Goal: Transaction & Acquisition: Download file/media

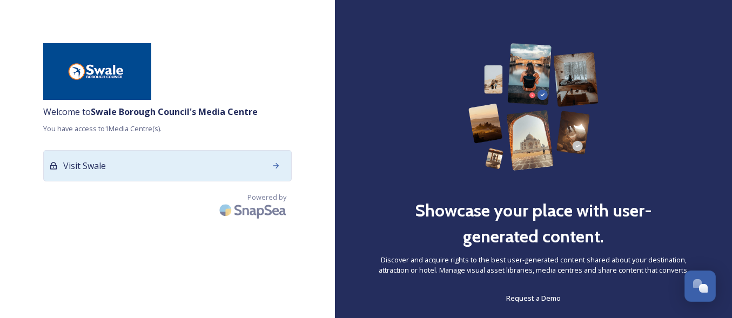
click at [74, 177] on div "Visit Swale" at bounding box center [167, 165] width 249 height 31
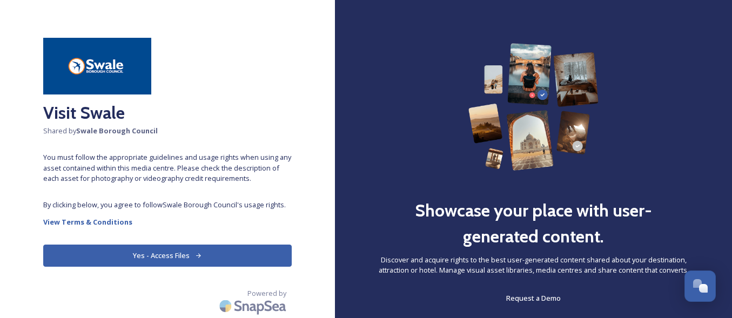
scroll to position [2, 0]
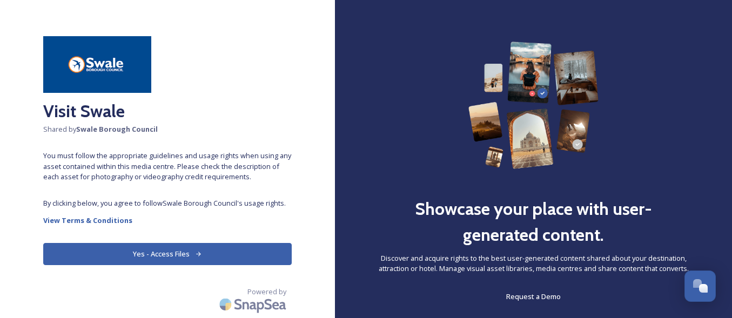
click at [133, 255] on button "Yes - Access Files" at bounding box center [167, 254] width 249 height 22
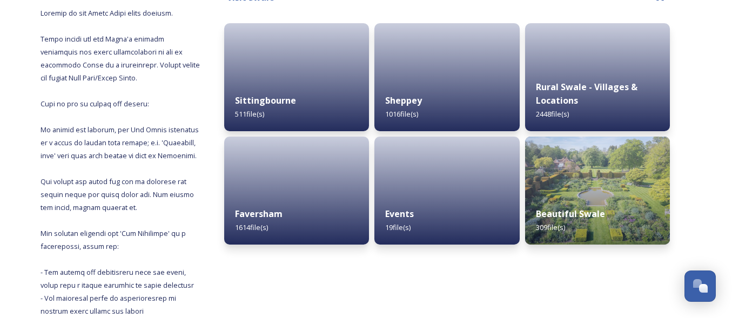
scroll to position [153, 0]
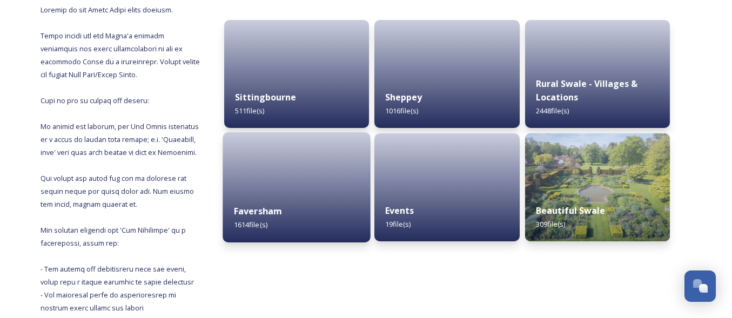
click at [250, 219] on div "Faversham 1614 file(s)" at bounding box center [297, 217] width 148 height 49
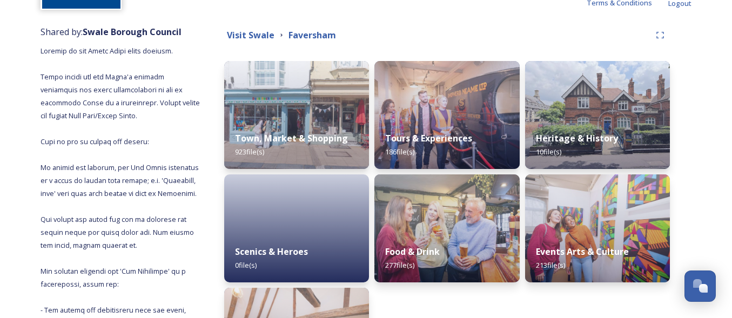
scroll to position [110, 0]
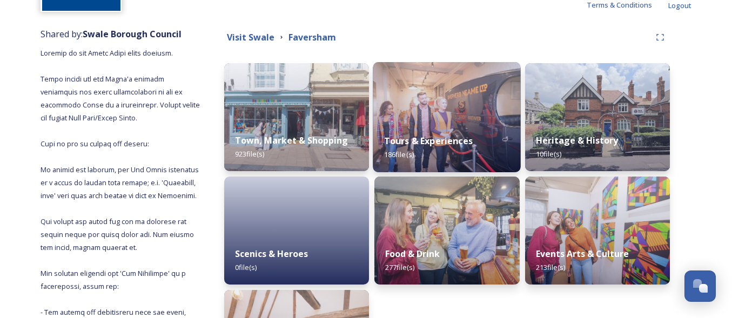
click at [417, 141] on strong "Tours & Experiences" at bounding box center [428, 141] width 89 height 12
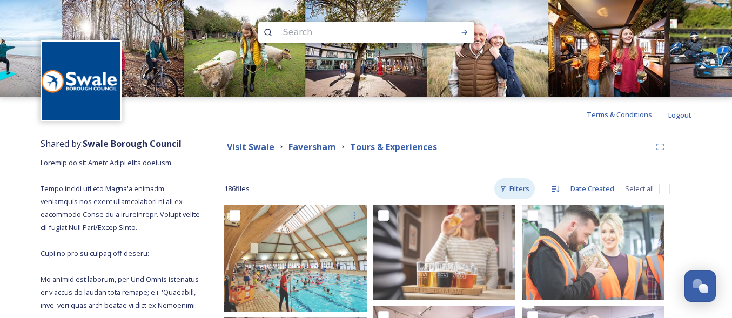
click at [520, 192] on div "Filters" at bounding box center [515, 188] width 41 height 21
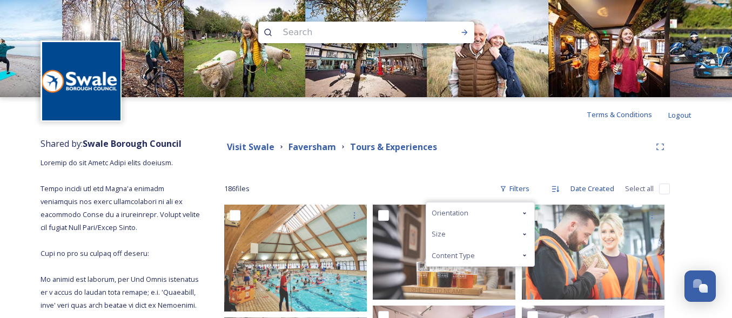
click at [528, 256] on icon at bounding box center [524, 255] width 9 height 9
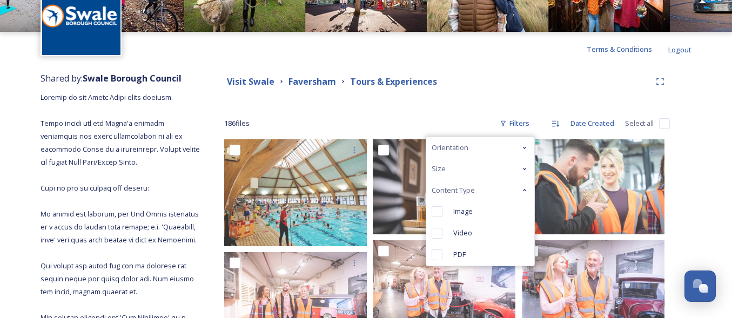
scroll to position [66, 0]
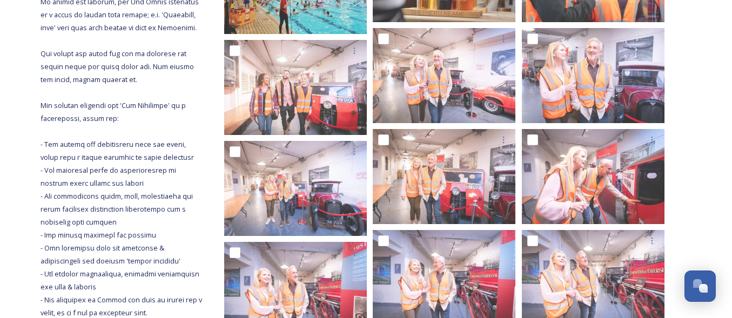
scroll to position [0, 0]
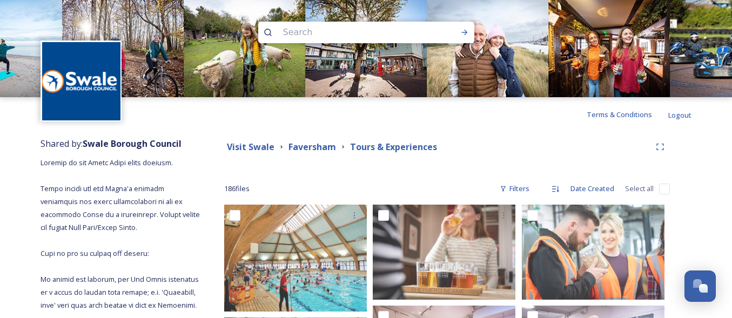
click at [312, 34] on input at bounding box center [352, 33] width 148 height 24
type input "animals"
click at [462, 30] on icon at bounding box center [465, 32] width 9 height 9
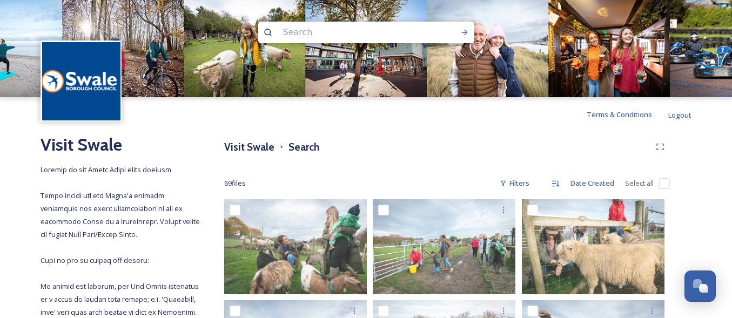
click at [315, 32] on input at bounding box center [352, 33] width 148 height 24
type input "animals, Faversham"
click at [466, 33] on icon at bounding box center [465, 32] width 6 height 5
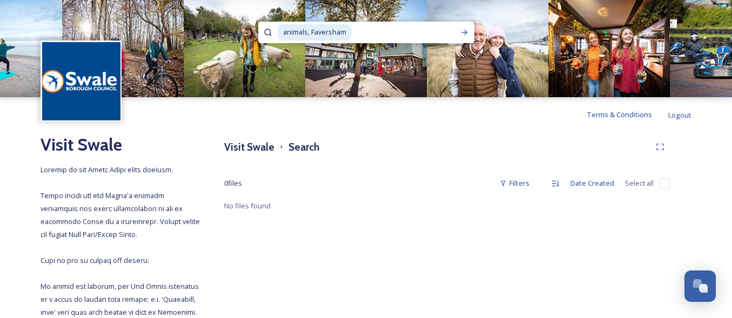
drag, startPoint x: 395, startPoint y: 38, endPoint x: 276, endPoint y: 26, distance: 120.0
click at [276, 26] on div "animals, Faversham" at bounding box center [366, 33] width 216 height 22
type input "a"
type input "donkeys"
click at [466, 34] on icon at bounding box center [465, 32] width 9 height 9
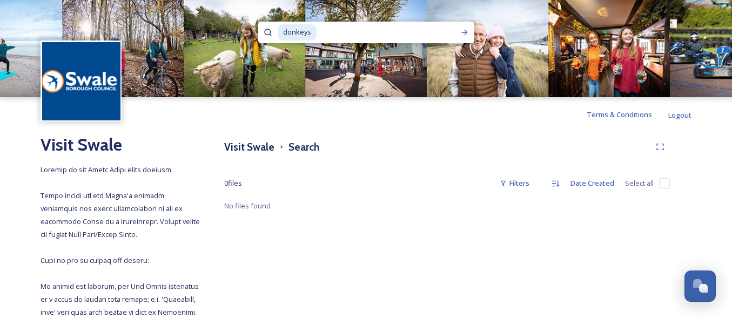
drag, startPoint x: 364, startPoint y: 34, endPoint x: 269, endPoint y: 30, distance: 95.7
click at [269, 30] on div "donkeys" at bounding box center [366, 33] width 216 height 22
type input "d"
click at [458, 34] on div "Run Search" at bounding box center [464, 32] width 19 height 19
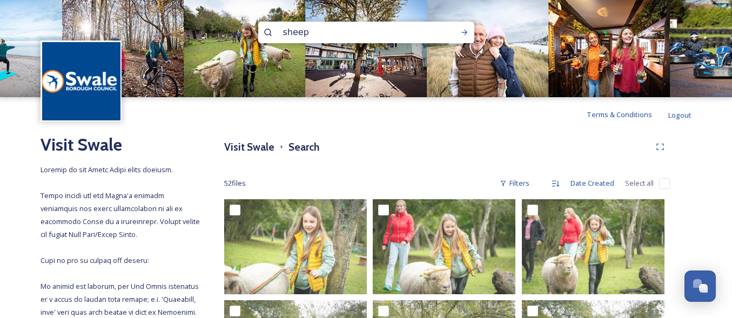
drag, startPoint x: 355, startPoint y: 35, endPoint x: 283, endPoint y: 34, distance: 72.4
click at [283, 34] on input "sheep" at bounding box center [352, 33] width 148 height 24
type input "pigs"
click at [461, 34] on icon at bounding box center [465, 32] width 9 height 9
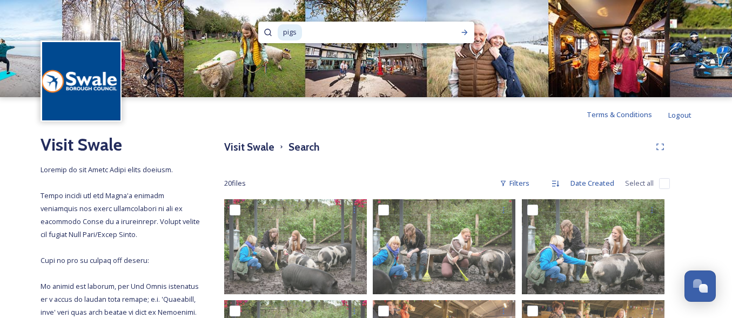
drag, startPoint x: 309, startPoint y: 31, endPoint x: 271, endPoint y: 31, distance: 37.3
click at [271, 31] on div "pigs" at bounding box center [366, 33] width 216 height 22
type input "p"
type input "goats"
click at [462, 34] on icon at bounding box center [465, 32] width 9 height 9
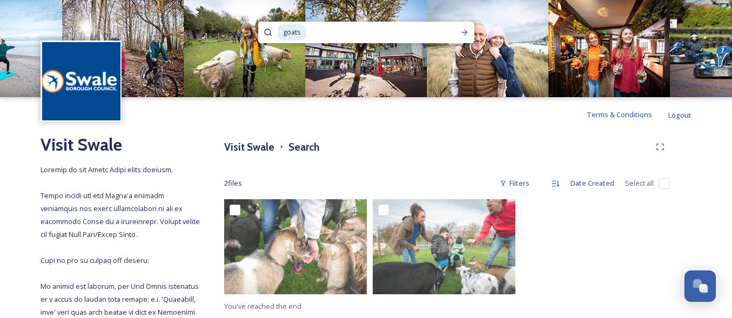
click at [327, 33] on input at bounding box center [375, 33] width 134 height 24
type input "g"
click at [466, 34] on icon at bounding box center [465, 32] width 9 height 9
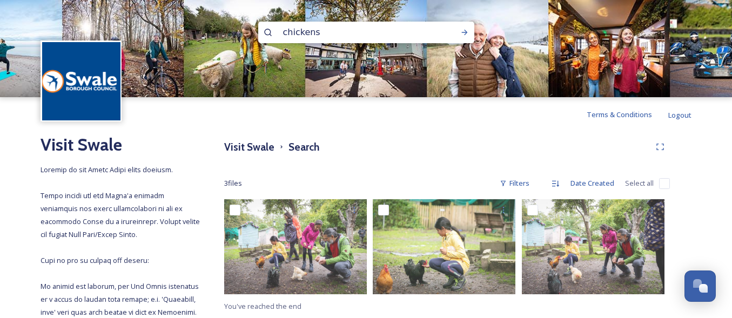
drag, startPoint x: 362, startPoint y: 36, endPoint x: 276, endPoint y: 29, distance: 86.8
click at [276, 29] on div "chickens" at bounding box center [366, 33] width 216 height 22
type input "animal experiences"
click at [462, 35] on icon at bounding box center [465, 32] width 9 height 9
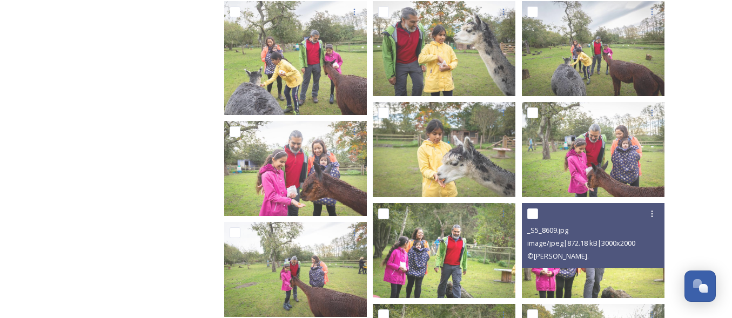
scroll to position [1114, 0]
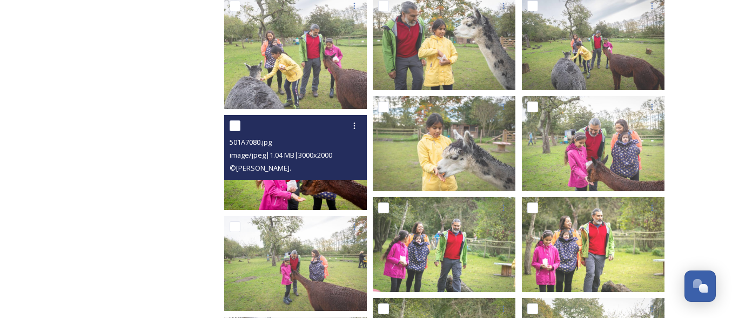
click at [240, 128] on input "checkbox" at bounding box center [235, 126] width 11 height 11
checkbox input "true"
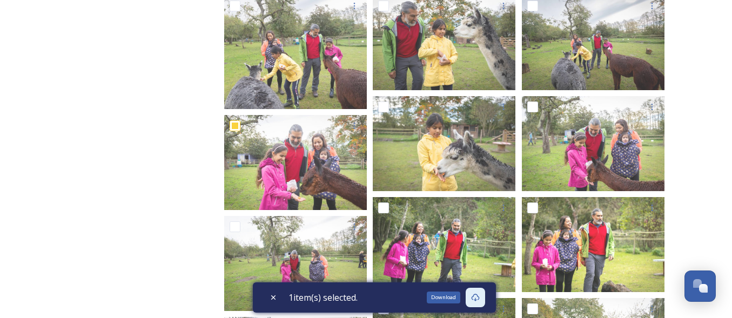
click at [473, 295] on div "Download" at bounding box center [475, 297] width 19 height 19
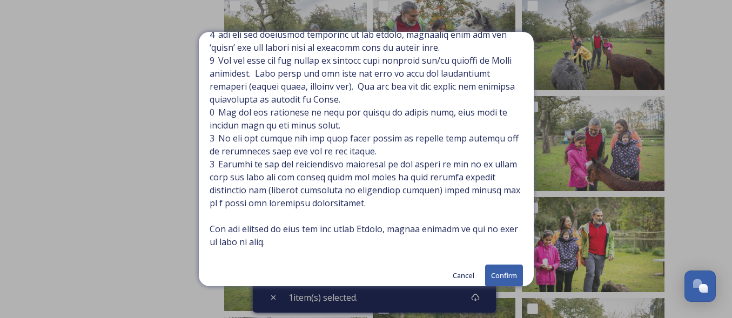
scroll to position [342, 0]
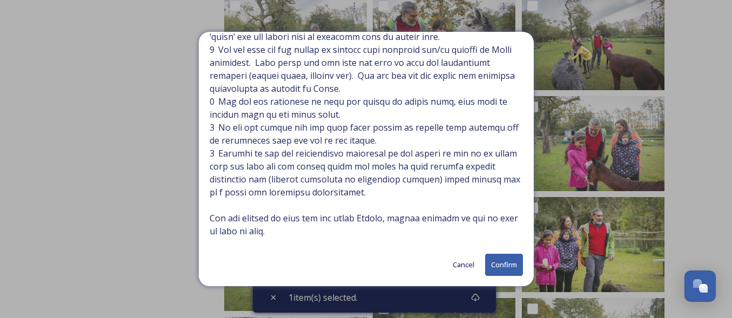
click at [496, 259] on button "Confirm" at bounding box center [504, 265] width 38 height 22
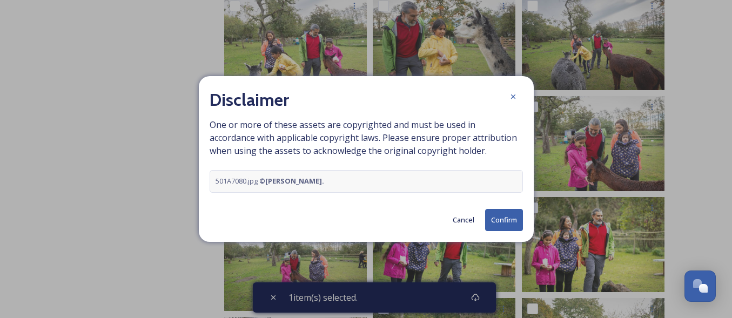
click at [502, 228] on button "Confirm" at bounding box center [504, 220] width 38 height 22
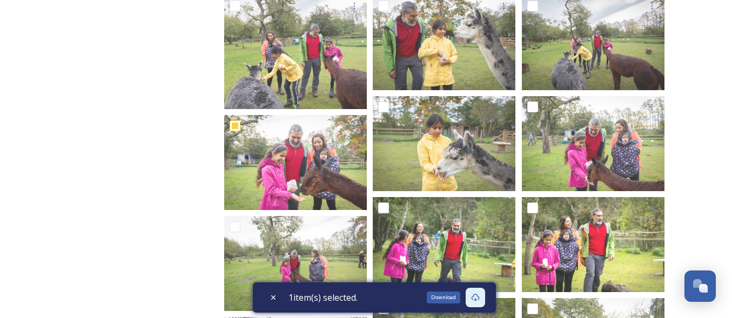
click at [479, 299] on icon at bounding box center [475, 297] width 9 height 9
click at [457, 299] on div "Download" at bounding box center [444, 298] width 34 height 12
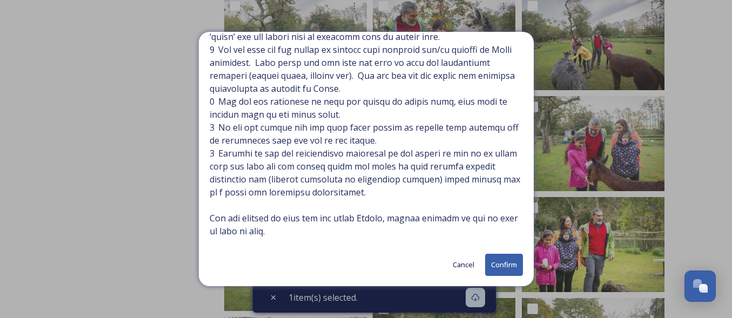
click at [502, 261] on button "Confirm" at bounding box center [504, 265] width 38 height 22
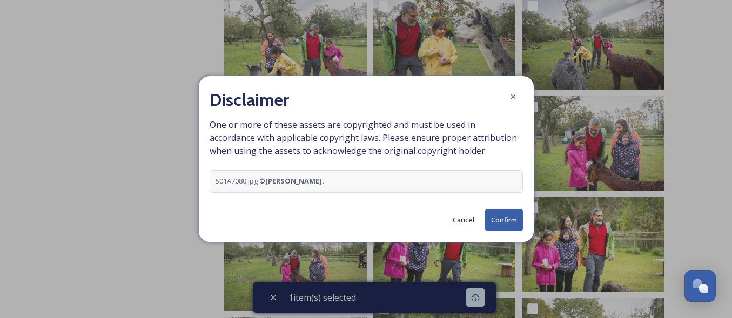
click at [510, 225] on button "Confirm" at bounding box center [504, 220] width 38 height 22
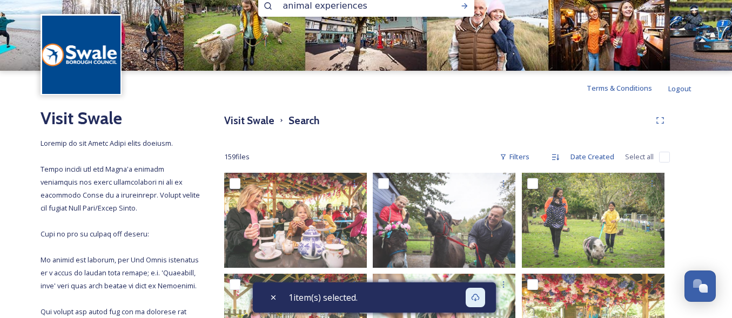
scroll to position [0, 0]
